Goal: Information Seeking & Learning: Learn about a topic

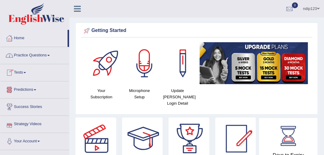
click at [35, 54] on link "Practice Questions" at bounding box center [34, 54] width 69 height 15
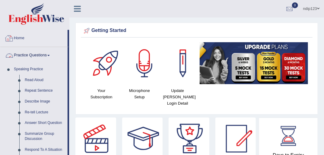
click at [21, 39] on link "Home" at bounding box center [33, 37] width 67 height 15
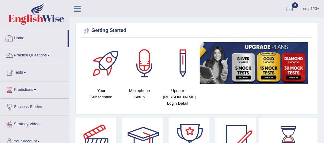
click at [23, 37] on link "Home" at bounding box center [33, 37] width 67 height 15
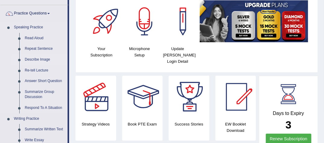
scroll to position [48, 0]
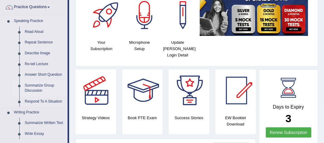
click at [36, 86] on link "Summarize Group Discussion" at bounding box center [45, 88] width 46 height 16
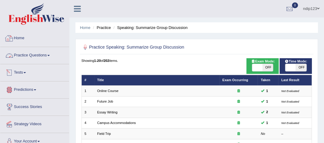
scroll to position [24, 0]
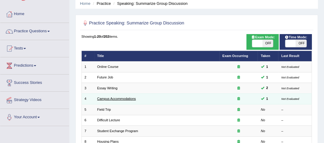
click at [105, 97] on link "Campus Accommodations" at bounding box center [116, 99] width 39 height 4
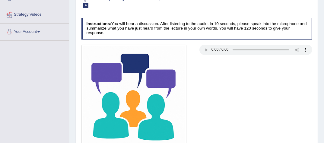
scroll to position [37, 0]
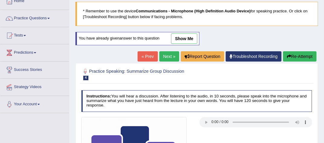
click at [178, 37] on link "show me" at bounding box center [184, 38] width 26 height 10
click at [180, 74] on h2 "Practice Speaking: Summarize Group Discussion 4 Campus Accommodations" at bounding box center [152, 74] width 143 height 13
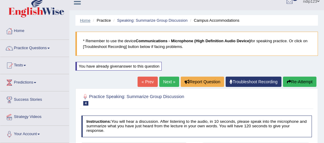
scroll to position [0, 0]
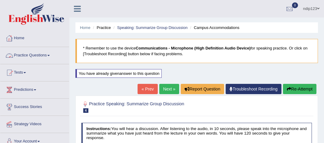
click at [29, 54] on link "Practice Questions" at bounding box center [34, 54] width 69 height 15
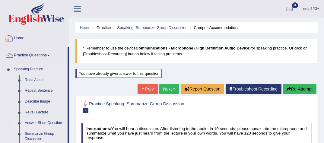
scroll to position [24, 0]
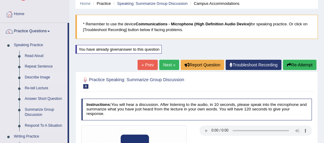
click at [37, 76] on link "Describe Image" at bounding box center [45, 77] width 46 height 11
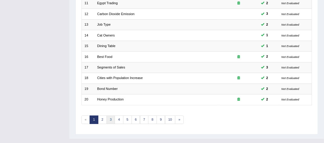
scroll to position [209, 0]
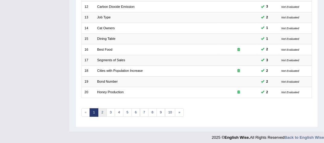
click at [101, 109] on link "2" at bounding box center [102, 112] width 9 height 8
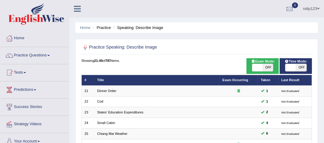
click at [27, 55] on link "Practice Questions" at bounding box center [34, 54] width 69 height 15
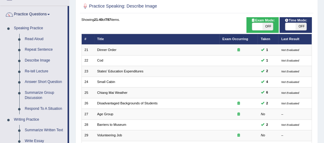
scroll to position [48, 0]
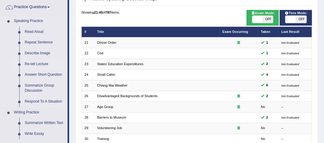
click at [33, 63] on link "Re-tell Lecture" at bounding box center [45, 64] width 46 height 11
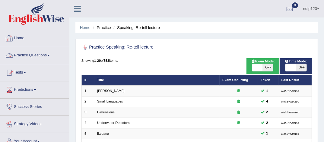
click at [21, 37] on link "Home" at bounding box center [34, 37] width 69 height 15
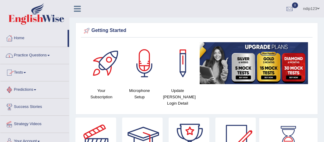
click at [21, 71] on link "Tests" at bounding box center [34, 71] width 69 height 15
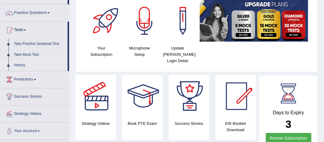
scroll to position [48, 0]
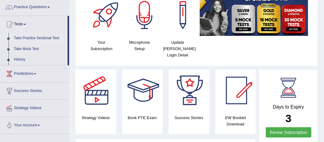
click at [42, 38] on link "Take Practice Sectional Test" at bounding box center [39, 38] width 56 height 11
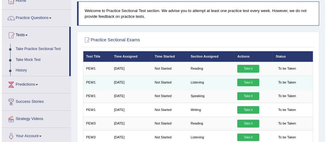
scroll to position [24, 0]
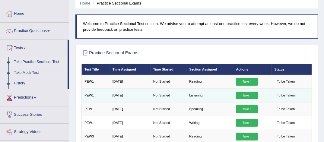
click at [245, 94] on link "Take it" at bounding box center [247, 96] width 22 height 8
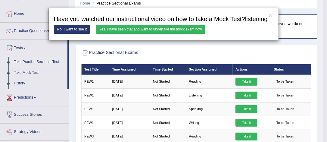
click at [125, 28] on link "Yes, I have seen that and want to undertake the mock exam now" at bounding box center [150, 29] width 109 height 9
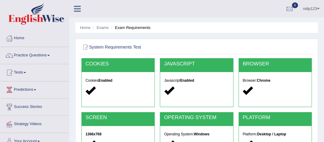
click at [31, 54] on link "Practice Questions" at bounding box center [34, 54] width 69 height 15
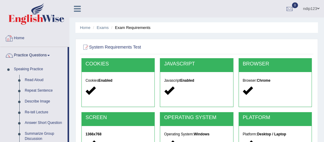
click at [22, 37] on link "Home" at bounding box center [34, 37] width 69 height 15
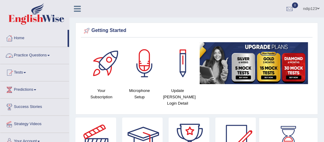
click at [21, 55] on link "Practice Questions" at bounding box center [34, 54] width 69 height 15
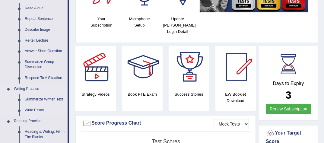
scroll to position [72, 0]
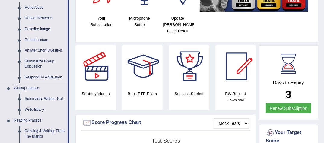
click at [39, 76] on link "Respond To A Situation" at bounding box center [45, 77] width 46 height 11
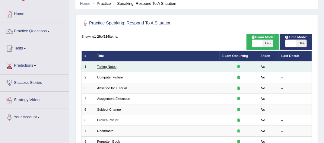
click at [107, 67] on link "Taking Notes" at bounding box center [106, 67] width 19 height 4
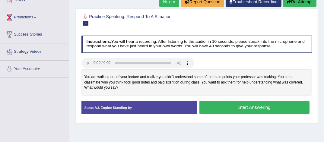
click at [247, 104] on button "Start Answering" at bounding box center [254, 107] width 110 height 13
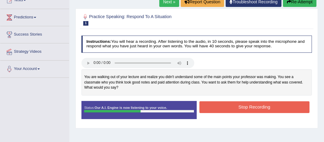
click at [236, 105] on button "Stop Recording" at bounding box center [254, 107] width 110 height 12
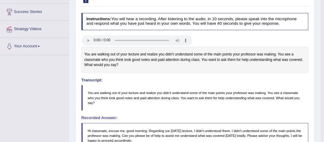
scroll to position [48, 0]
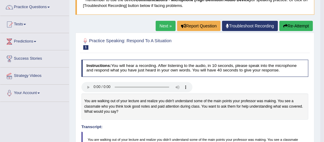
click at [292, 27] on button "Re-Attempt" at bounding box center [295, 26] width 33 height 10
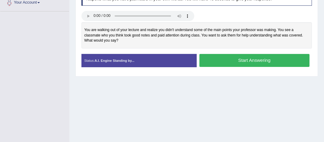
click at [250, 57] on button "Start Answering" at bounding box center [254, 60] width 110 height 13
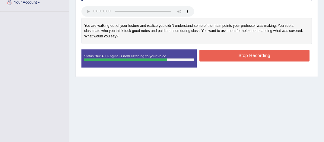
click at [236, 52] on button "Stop Recording" at bounding box center [254, 56] width 110 height 12
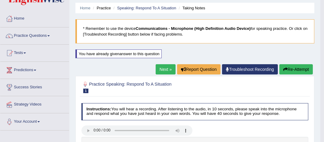
scroll to position [18, 0]
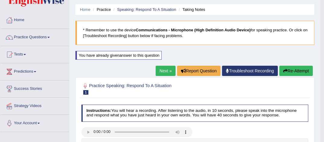
click at [286, 70] on icon "button" at bounding box center [285, 71] width 4 height 4
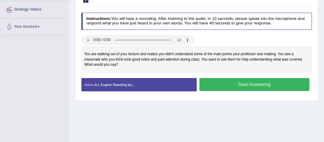
click at [250, 81] on button "Start Answering" at bounding box center [254, 84] width 110 height 13
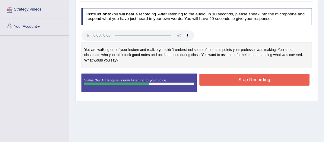
drag, startPoint x: 240, startPoint y: 66, endPoint x: 242, endPoint y: 70, distance: 4.4
click at [240, 68] on div "Instructions: You will hear a recording. After listening to the audio, in 10 se…" at bounding box center [196, 51] width 233 height 93
click at [246, 76] on button "Stop Recording" at bounding box center [254, 80] width 110 height 12
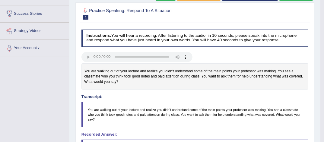
scroll to position [42, 0]
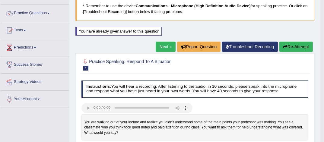
click at [291, 46] on button "Re-Attempt" at bounding box center [295, 47] width 33 height 10
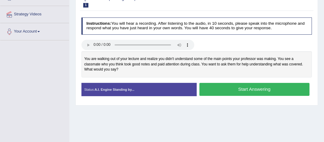
scroll to position [110, 0]
click at [243, 85] on button "Start Answering" at bounding box center [254, 89] width 110 height 13
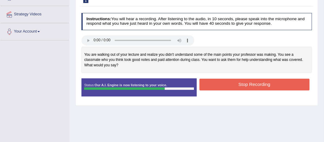
click at [244, 84] on button "Stop Recording" at bounding box center [254, 85] width 110 height 12
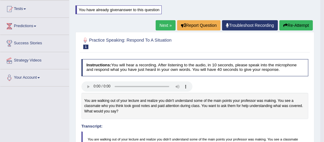
scroll to position [61, 0]
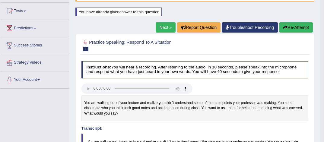
click at [292, 27] on button "Re-Attempt" at bounding box center [295, 27] width 33 height 10
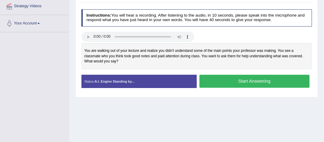
click at [242, 78] on button "Start Answering" at bounding box center [254, 81] width 110 height 13
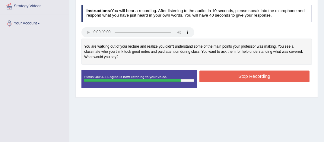
click at [231, 73] on button "Stop Recording" at bounding box center [254, 77] width 110 height 12
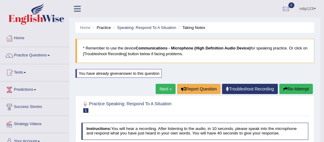
click at [163, 86] on link "Next »" at bounding box center [165, 89] width 20 height 10
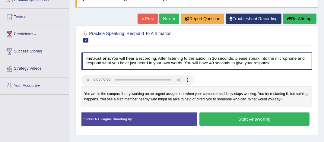
scroll to position [48, 0]
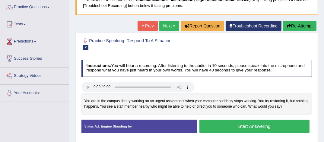
click at [168, 24] on link "Next »" at bounding box center [169, 26] width 20 height 10
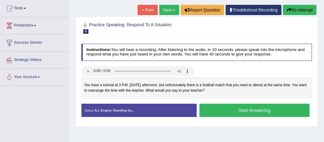
click at [167, 7] on link "Next »" at bounding box center [169, 10] width 20 height 10
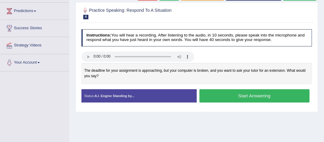
scroll to position [64, 0]
